Goal: Information Seeking & Learning: Check status

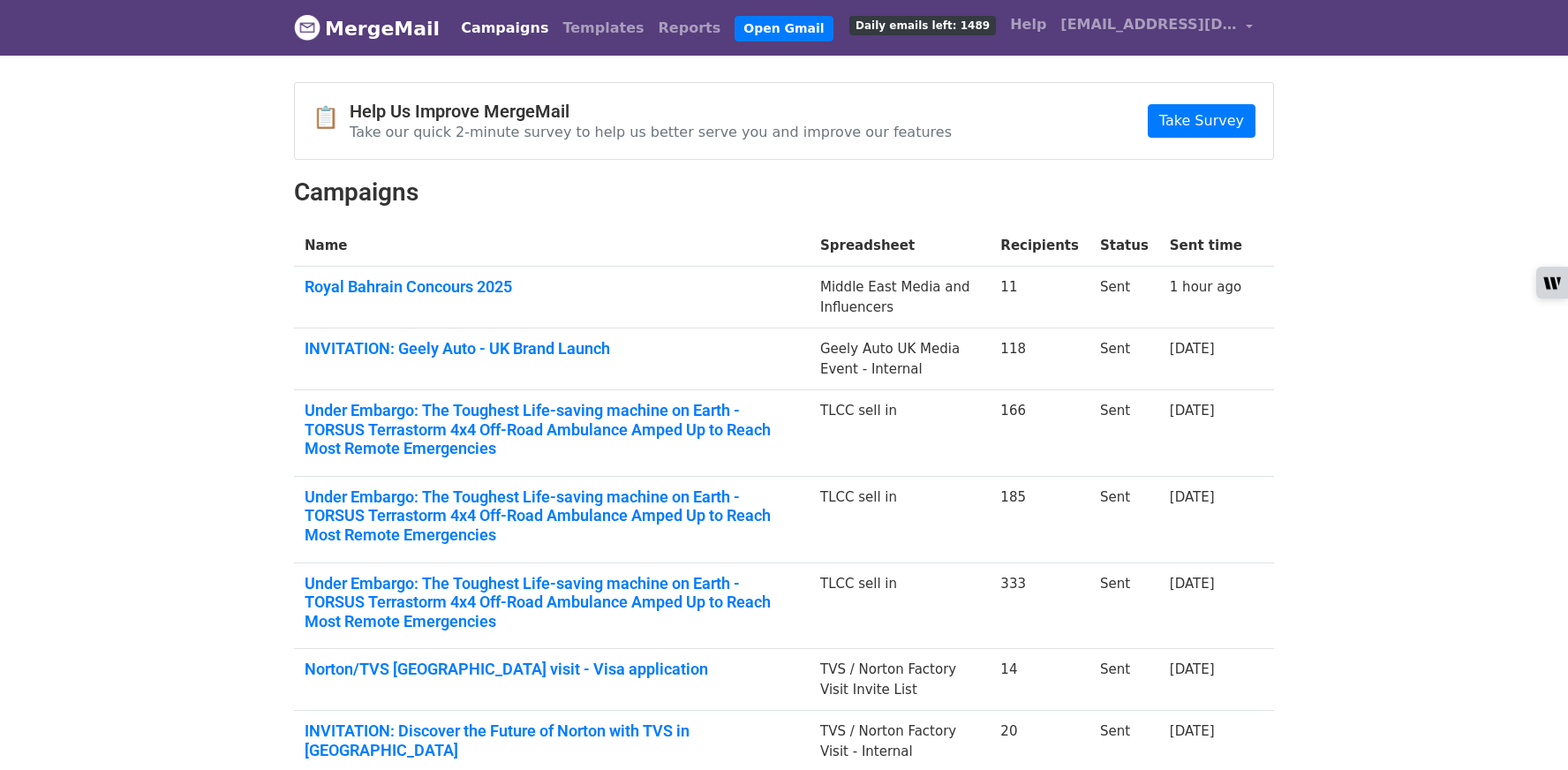
click at [406, 291] on link "Royal Bahrain Concours 2025" at bounding box center [552, 287] width 495 height 19
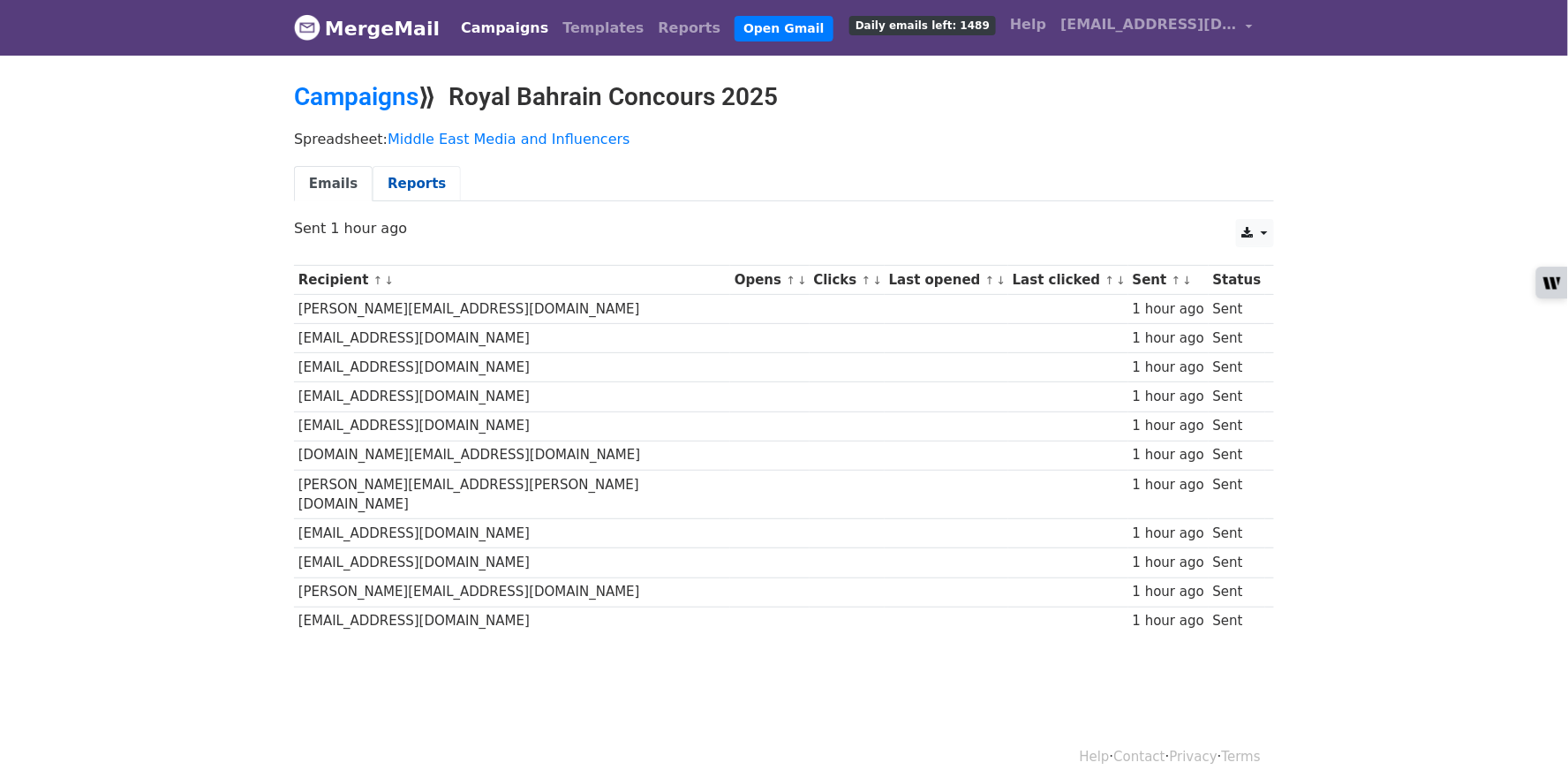
click at [420, 180] on link "Reports" at bounding box center [417, 184] width 88 height 36
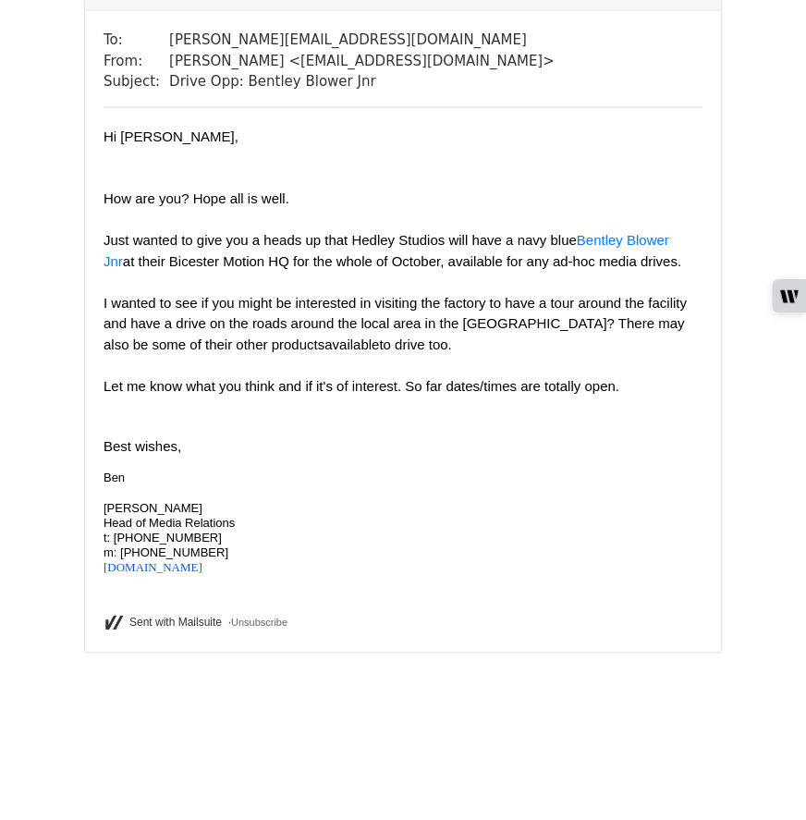
scroll to position [12704, 0]
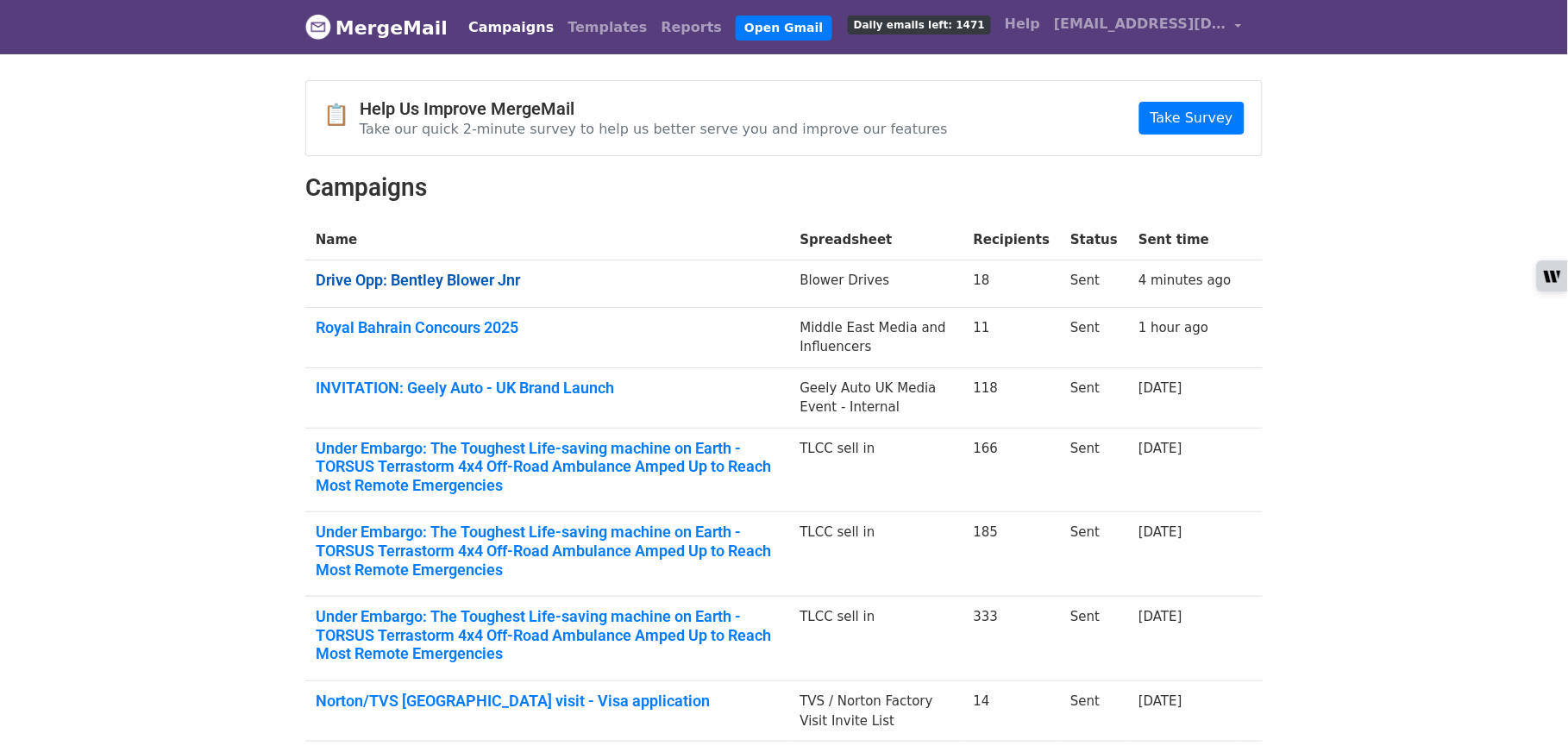
click at [470, 288] on link "Drive Opp: Bentley Blower Jnr" at bounding box center [547, 280] width 464 height 19
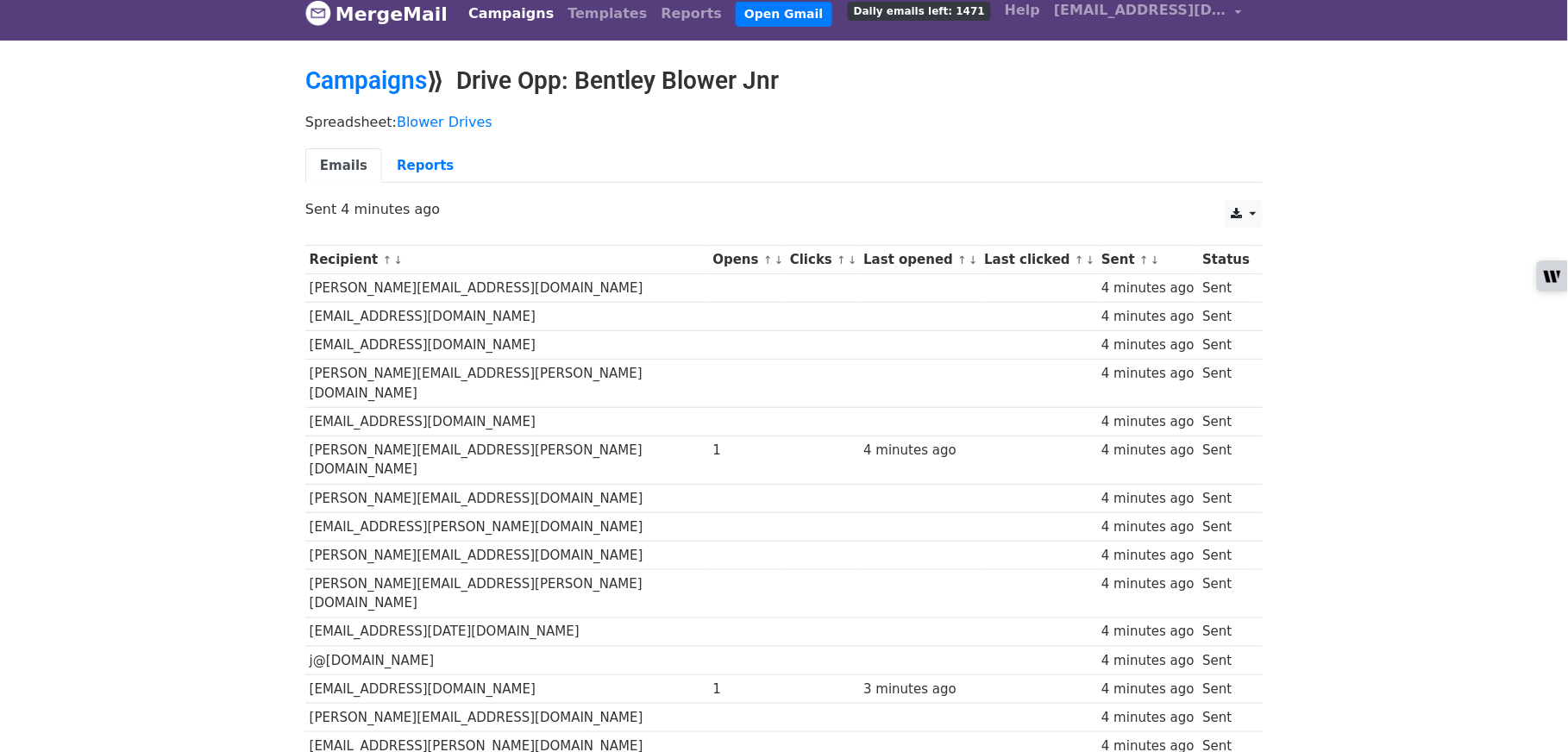
scroll to position [146, 0]
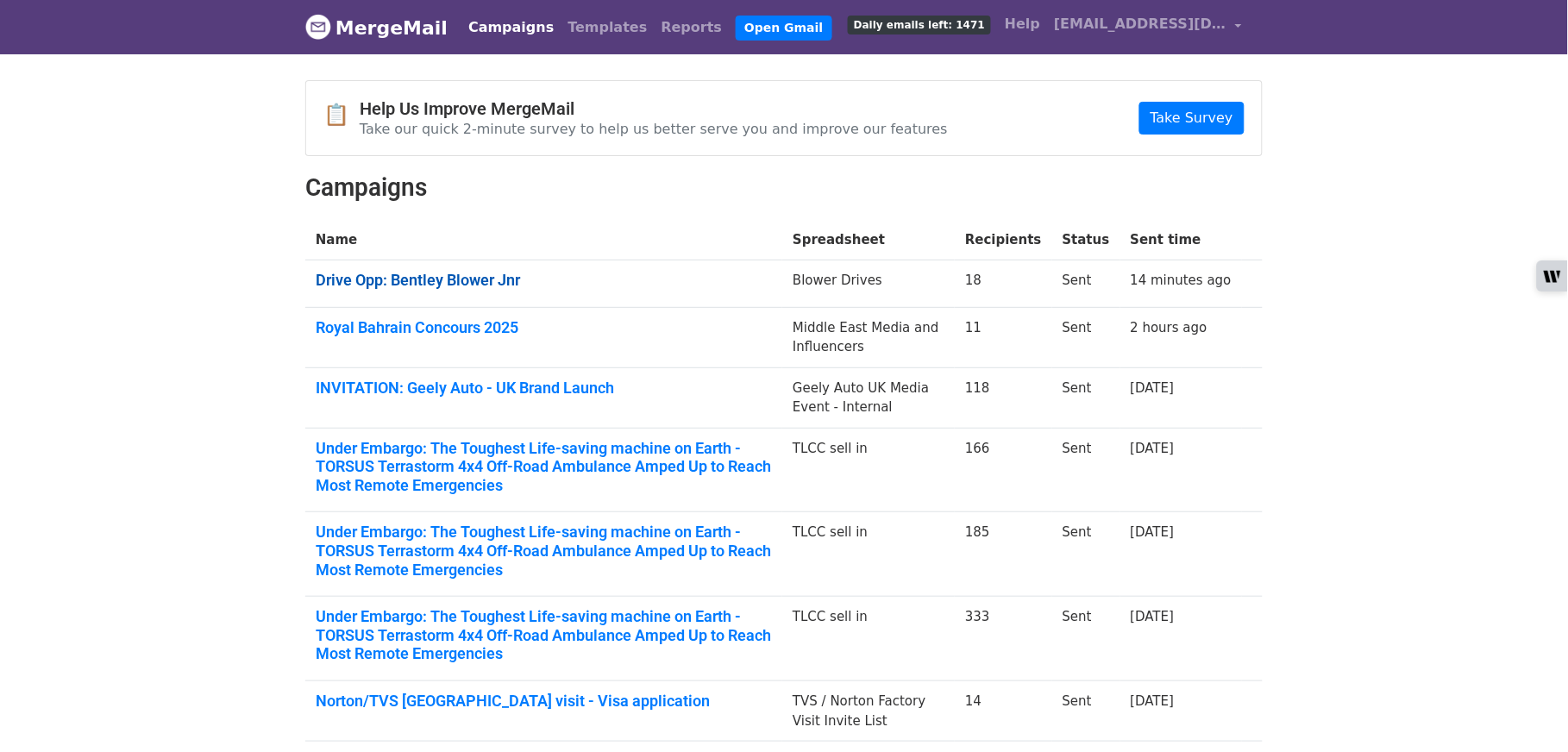
click at [389, 272] on link "Drive Opp: Bentley Blower Jnr" at bounding box center [543, 280] width 456 height 19
click at [404, 341] on td "Royal Bahrain Concours 2025" at bounding box center [543, 337] width 477 height 61
click at [397, 336] on td "Royal Bahrain Concours 2025" at bounding box center [543, 337] width 477 height 61
click at [380, 326] on link "Royal Bahrain Concours 2025" at bounding box center [543, 327] width 456 height 19
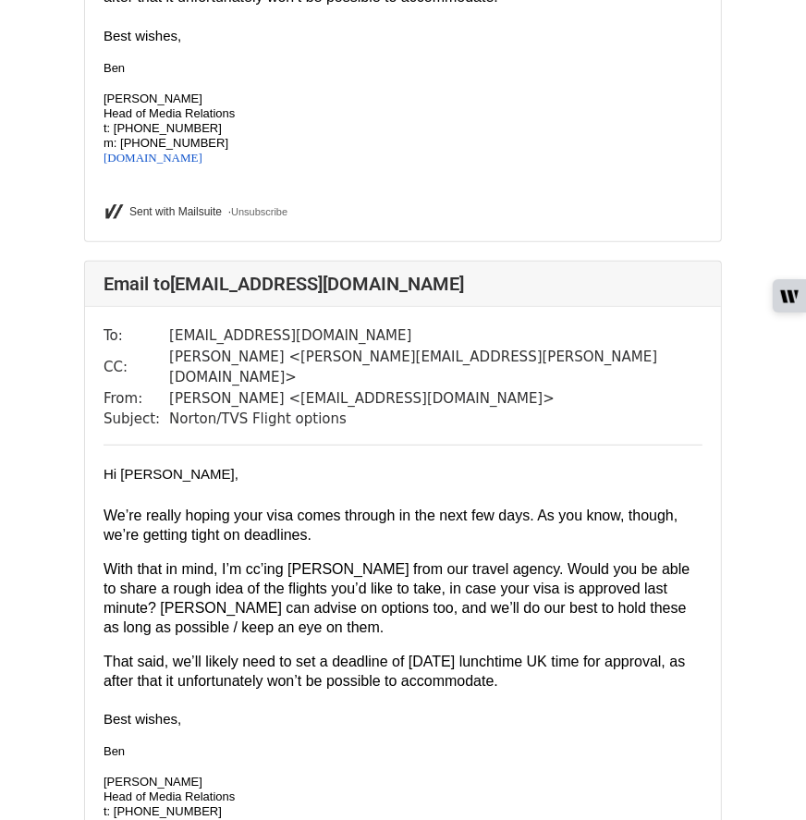
scroll to position [639, 0]
